Goal: Task Accomplishment & Management: Manage account settings

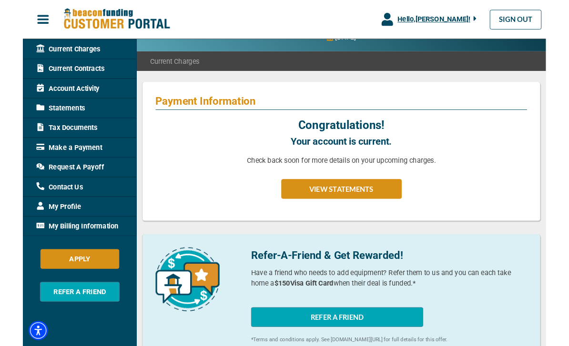
scroll to position [63, 0]
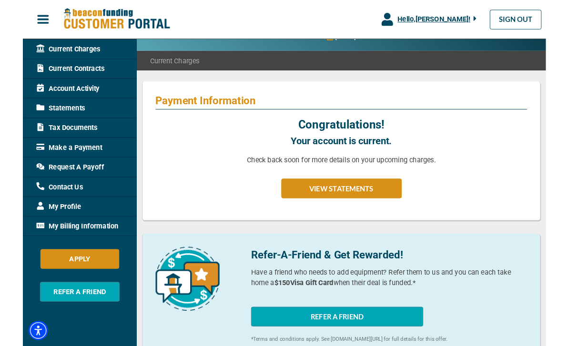
click at [364, 219] on div "Congratulations! Your account is current. Check back soon for more details on y…" at bounding box center [346, 176] width 404 height 99
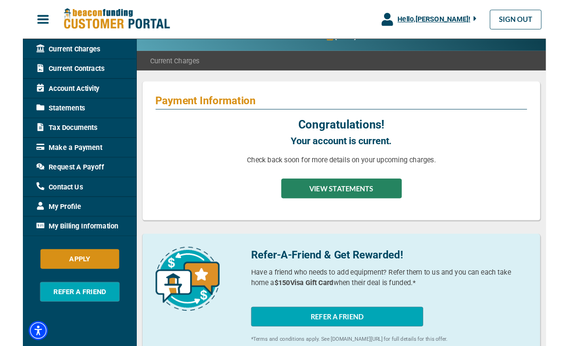
click at [364, 214] on button "VIEW STATEMENTS" at bounding box center [346, 205] width 131 height 21
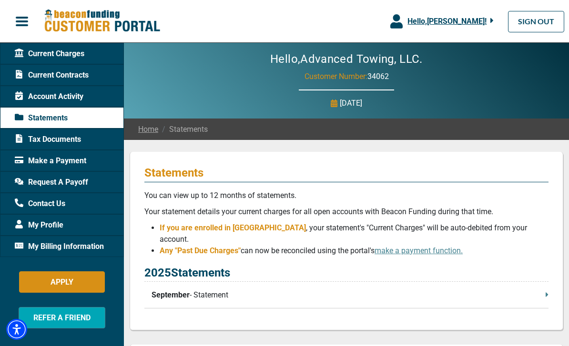
click at [89, 70] on span "Current Contracts" at bounding box center [52, 75] width 74 height 11
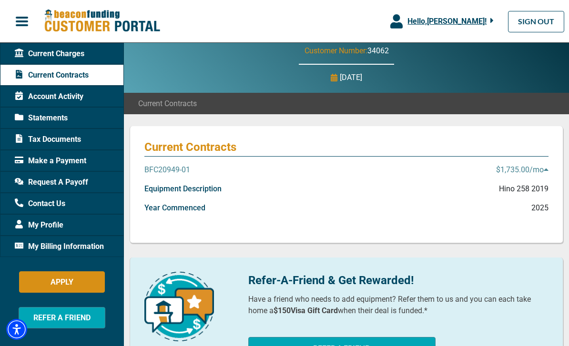
scroll to position [25, 0]
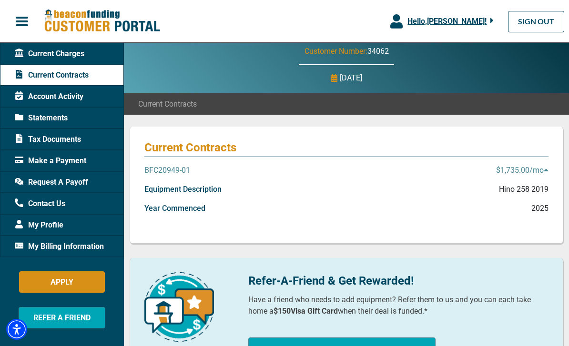
click at [539, 173] on p "$1,735.00 /mo" at bounding box center [522, 170] width 52 height 11
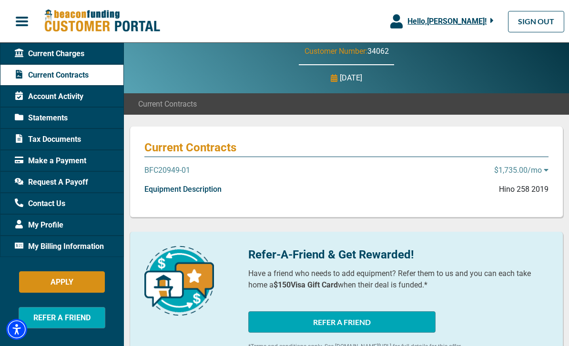
click at [174, 171] on p "BFC20949-01" at bounding box center [167, 170] width 46 height 11
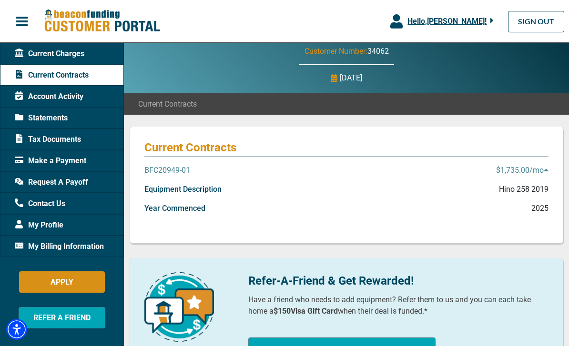
click at [53, 116] on span "Statements" at bounding box center [41, 117] width 53 height 11
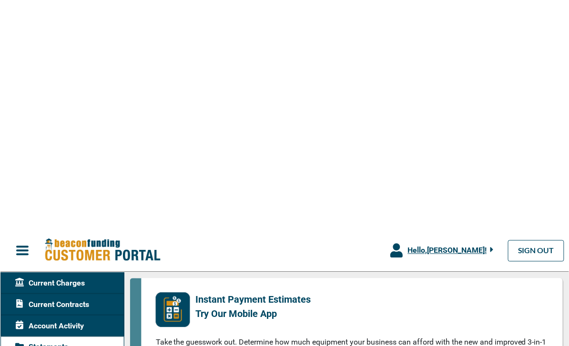
scroll to position [237, 0]
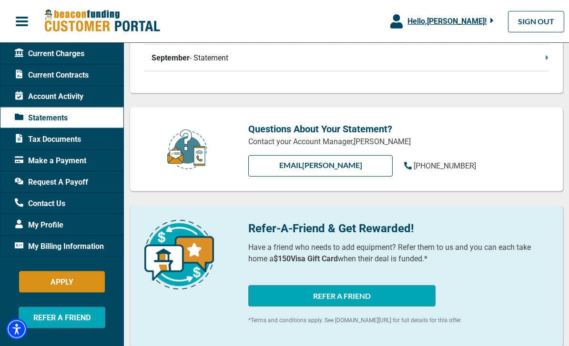
click at [71, 55] on span "Current Charges" at bounding box center [50, 53] width 70 height 11
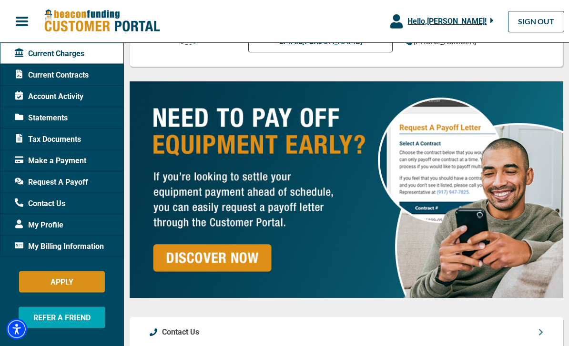
scroll to position [803, 0]
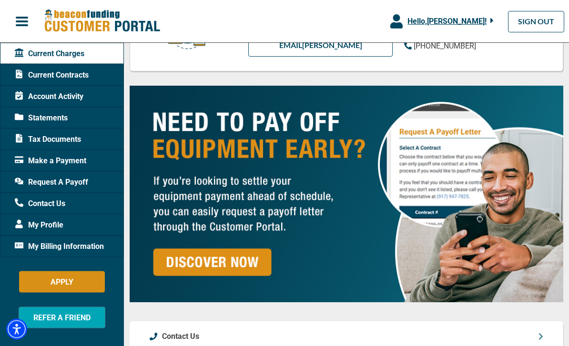
click at [47, 248] on span "My Billing Information" at bounding box center [59, 246] width 89 height 11
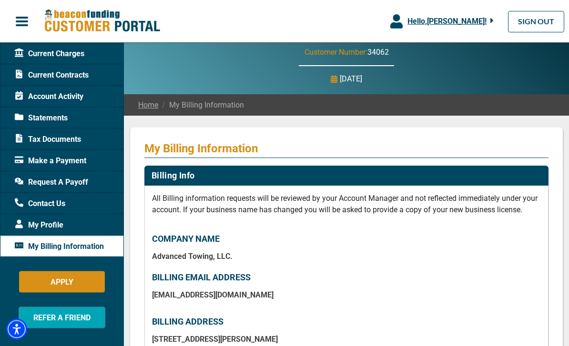
scroll to position [21, 0]
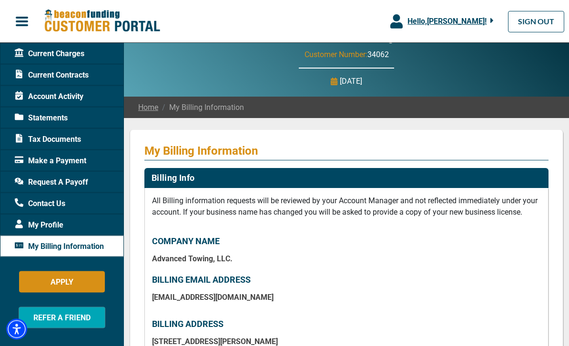
click at [45, 226] on span "My Profile" at bounding box center [39, 225] width 49 height 11
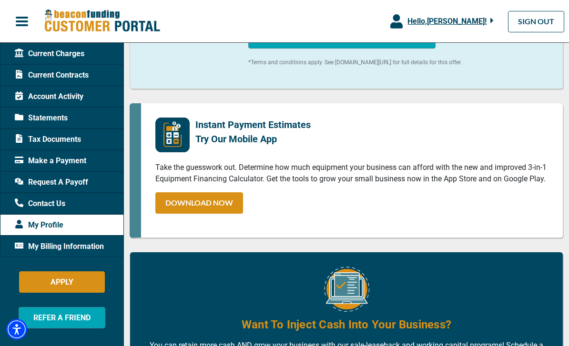
scroll to position [602, 0]
click at [57, 78] on span "Current Contracts" at bounding box center [52, 75] width 74 height 11
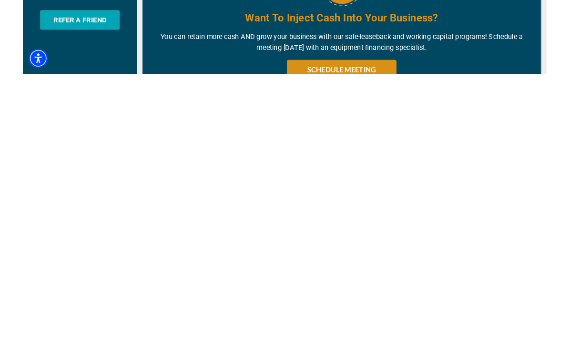
scroll to position [813, 0]
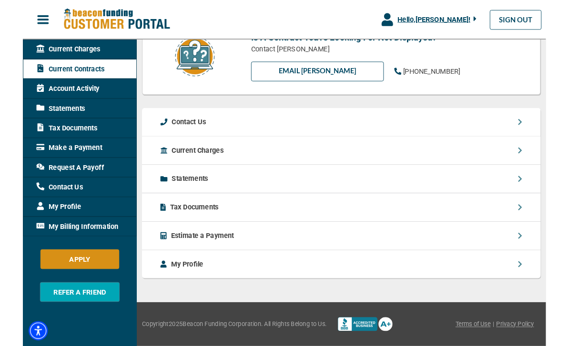
click at [175, 286] on p "My Profile" at bounding box center [178, 287] width 35 height 11
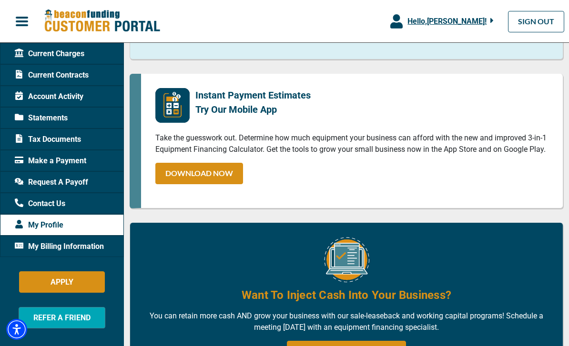
scroll to position [631, 0]
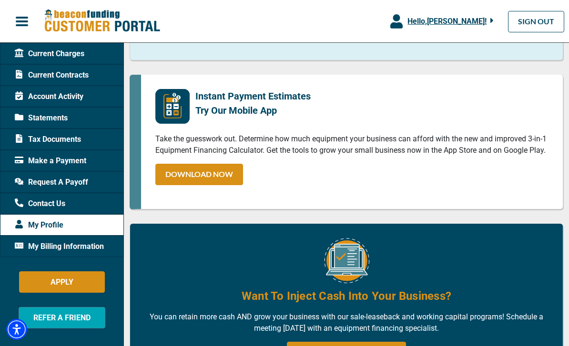
click at [60, 152] on div "Make a Payment" at bounding box center [62, 160] width 124 height 21
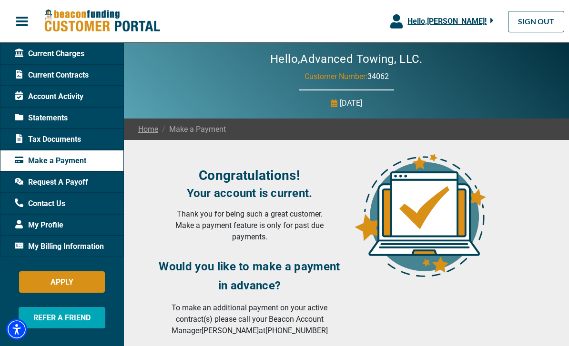
click at [21, 22] on span "button" at bounding box center [22, 21] width 14 height 14
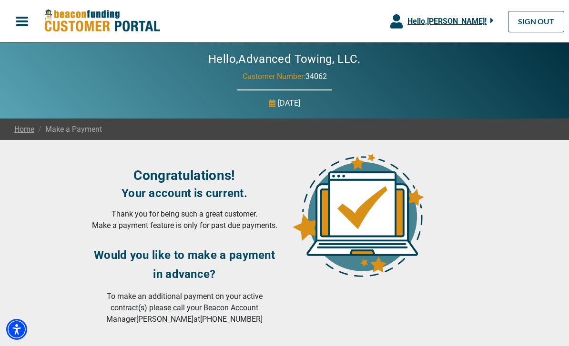
click at [21, 22] on span "button" at bounding box center [22, 21] width 14 height 14
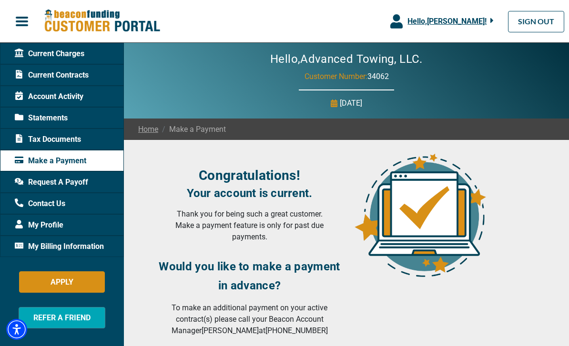
click at [61, 57] on span "Current Charges" at bounding box center [50, 53] width 70 height 11
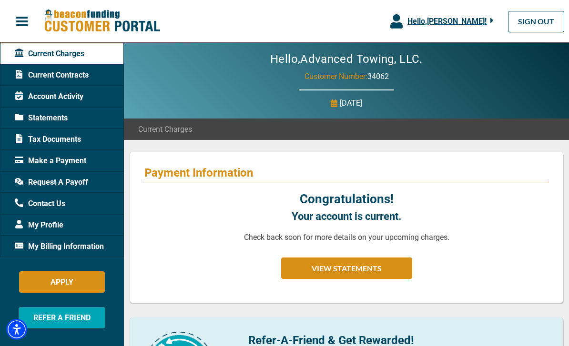
click at [64, 138] on span "Tax Documents" at bounding box center [48, 139] width 66 height 11
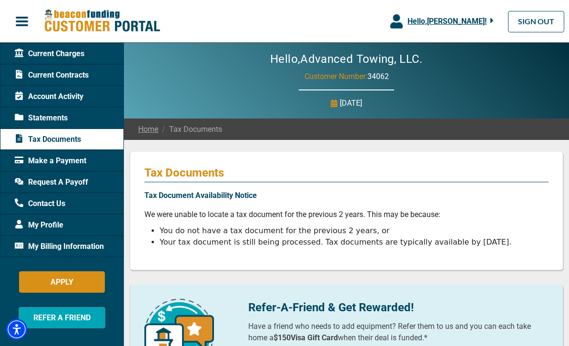
click at [78, 121] on div "Statements" at bounding box center [62, 117] width 124 height 21
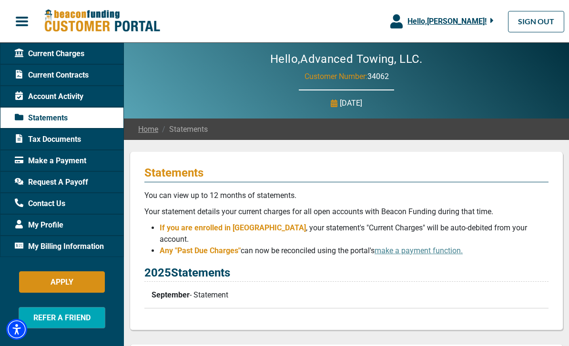
click at [62, 92] on span "Account Activity" at bounding box center [49, 96] width 69 height 11
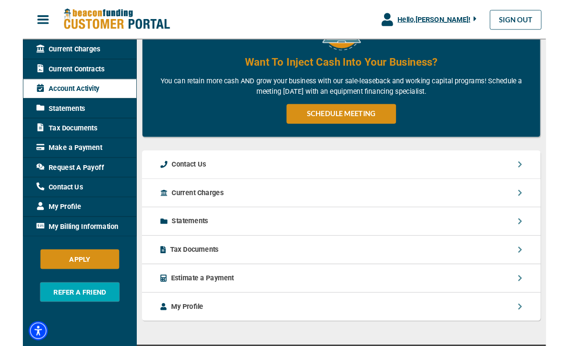
scroll to position [706, 0]
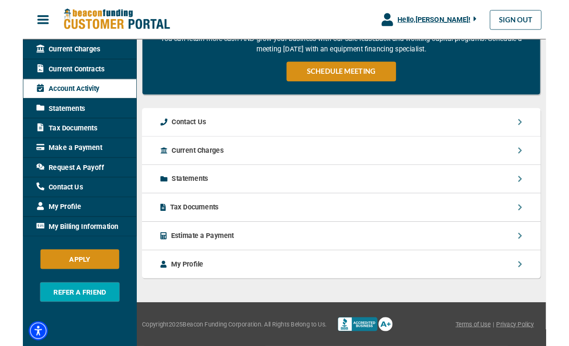
click at [208, 197] on div "Statements" at bounding box center [346, 195] width 433 height 31
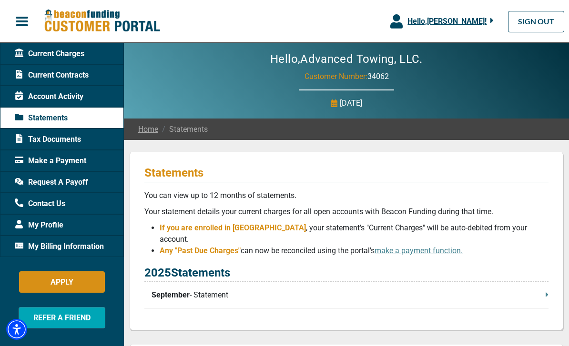
click at [325, 290] on p "September - Statement" at bounding box center [349, 295] width 397 height 11
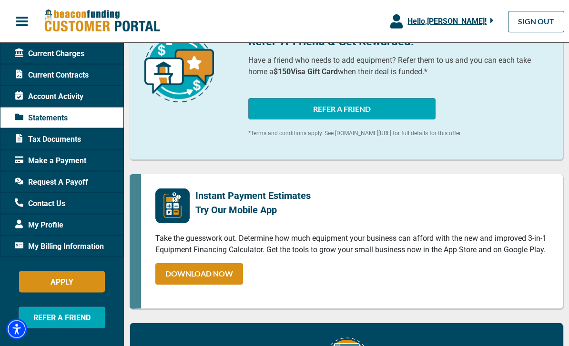
scroll to position [415, 0]
